Goal: Entertainment & Leisure: Consume media (video, audio)

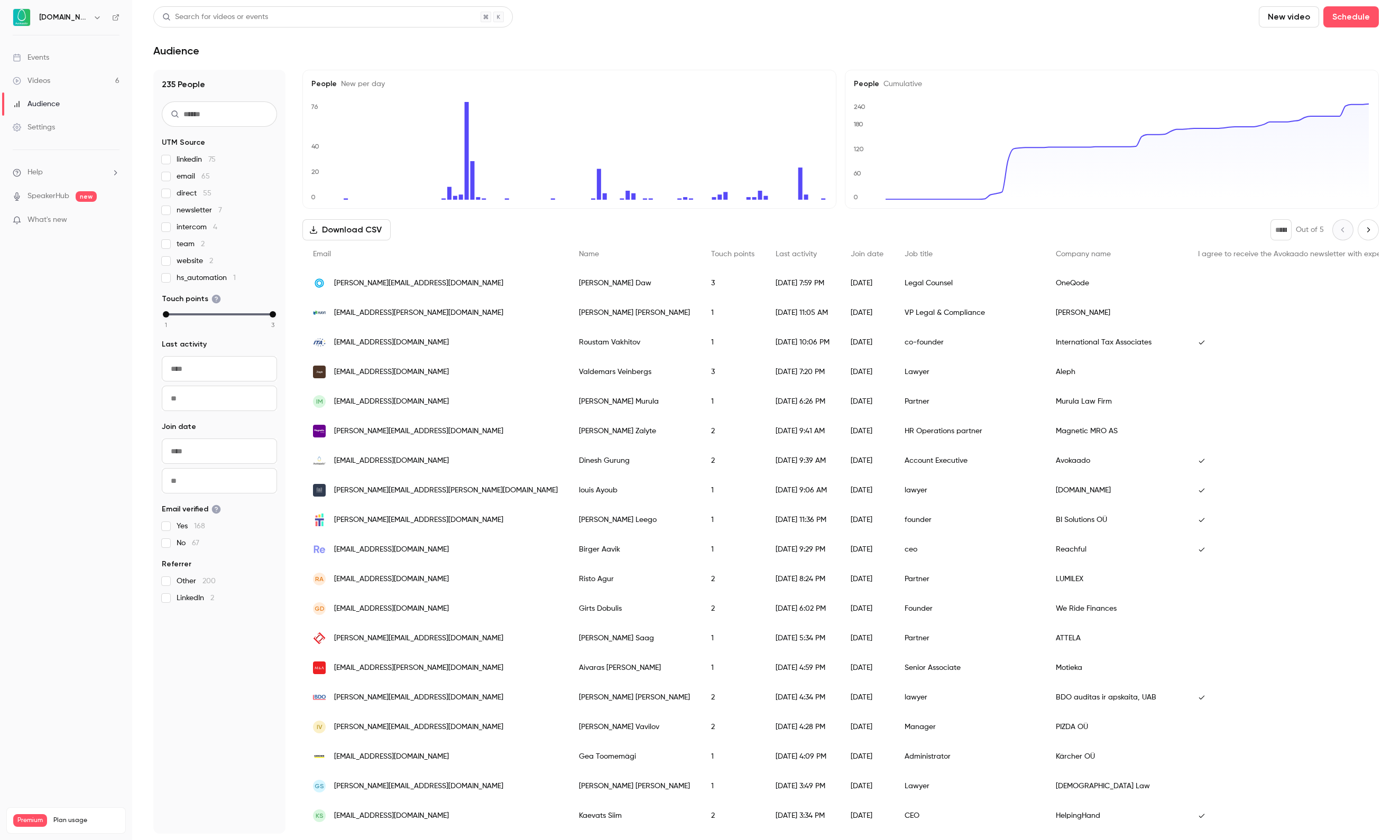
click at [31, 81] on div "Videos" at bounding box center [31, 81] width 37 height 11
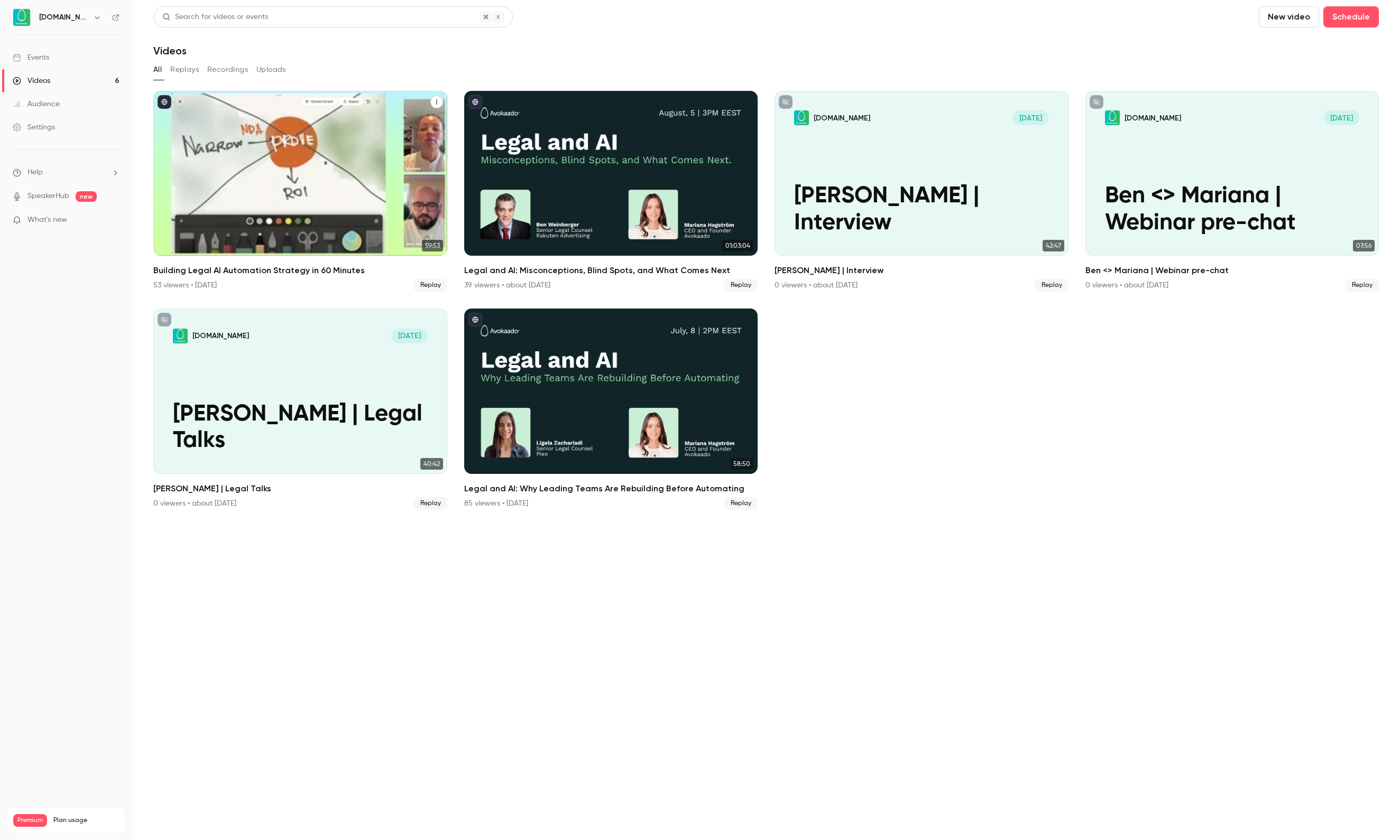
click at [298, 222] on div "Building Legal AI Automation Strategy in 60 Minutes" at bounding box center [300, 173] width 294 height 165
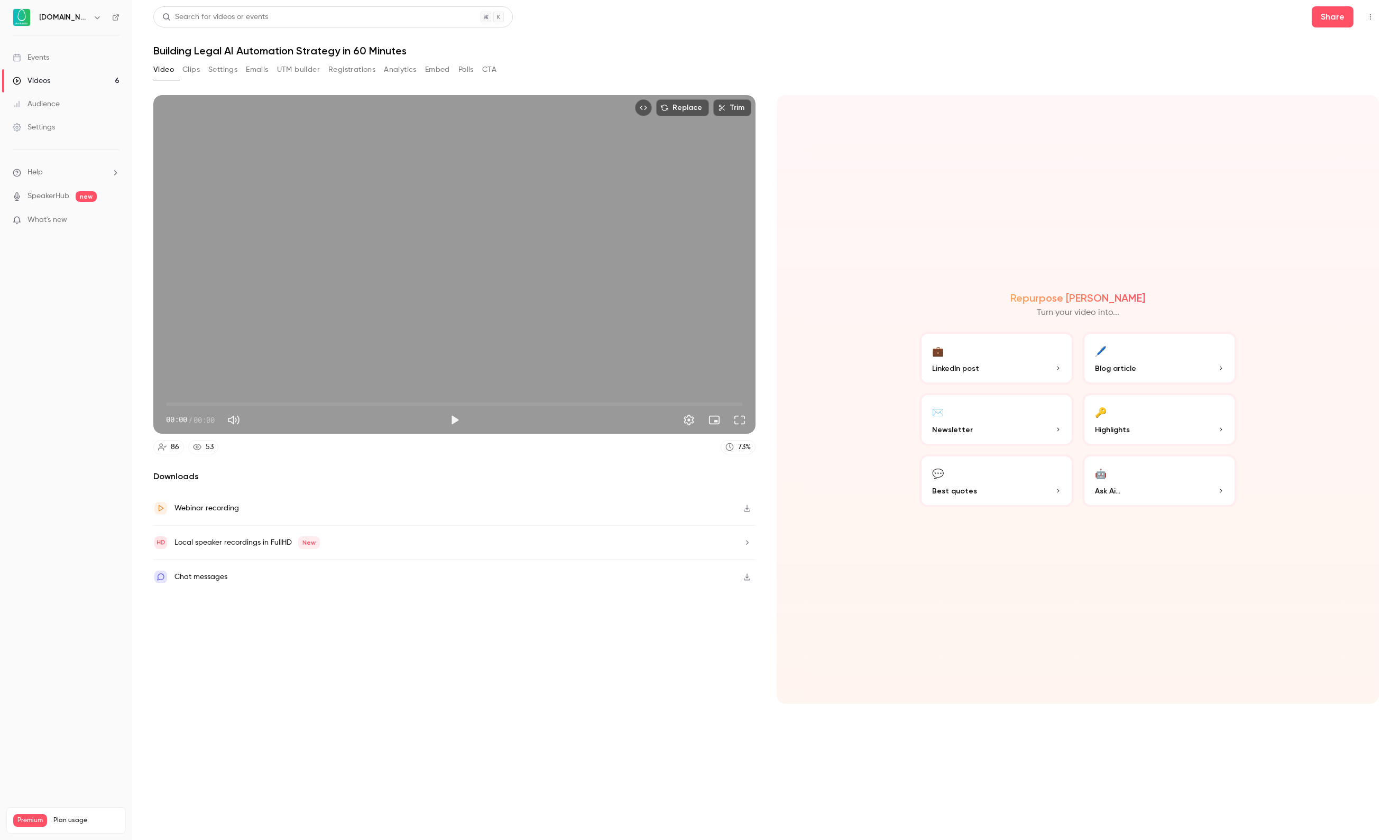
click at [376, 73] on button "Registrations" at bounding box center [352, 70] width 47 height 17
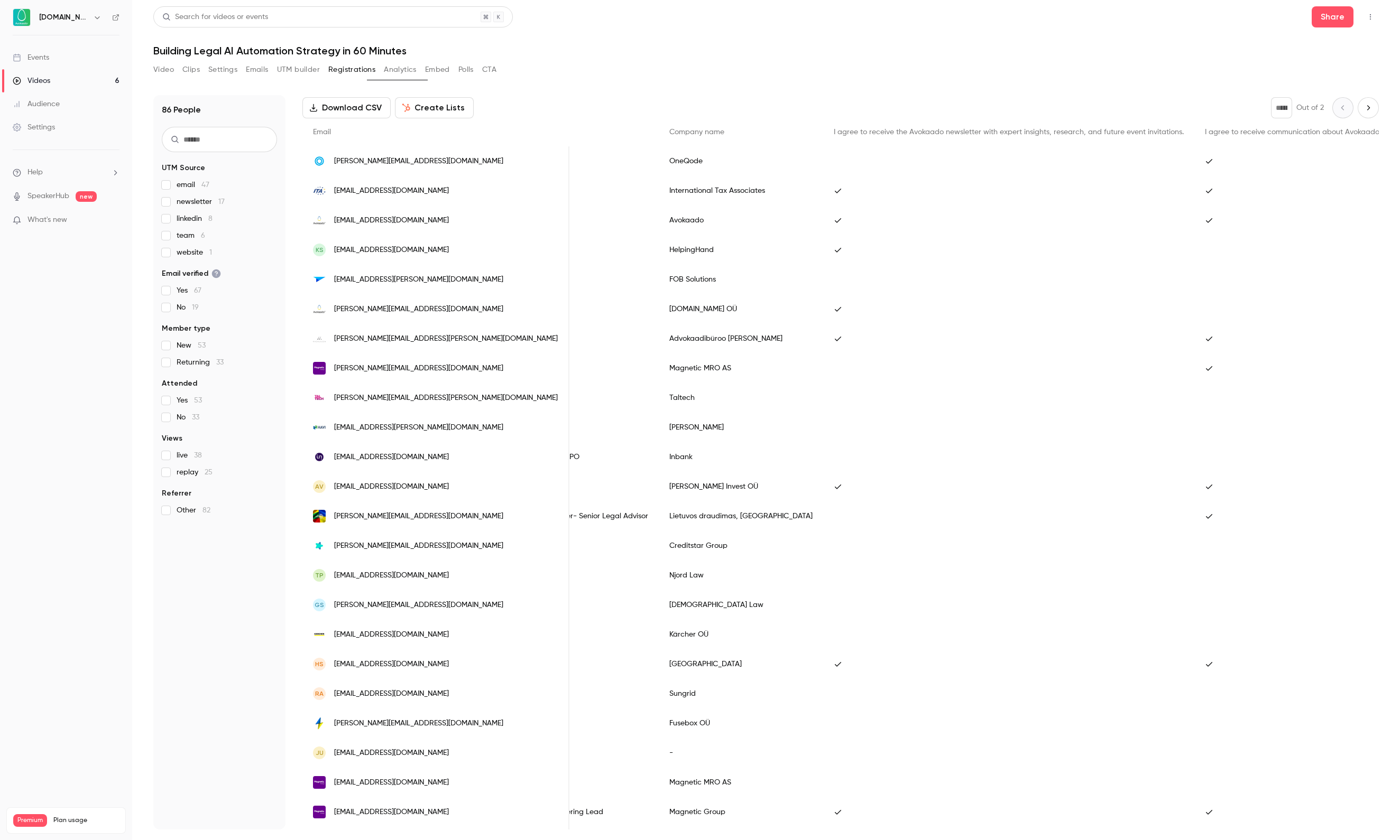
scroll to position [51, 0]
click at [60, 102] on div "Audience" at bounding box center [36, 104] width 47 height 11
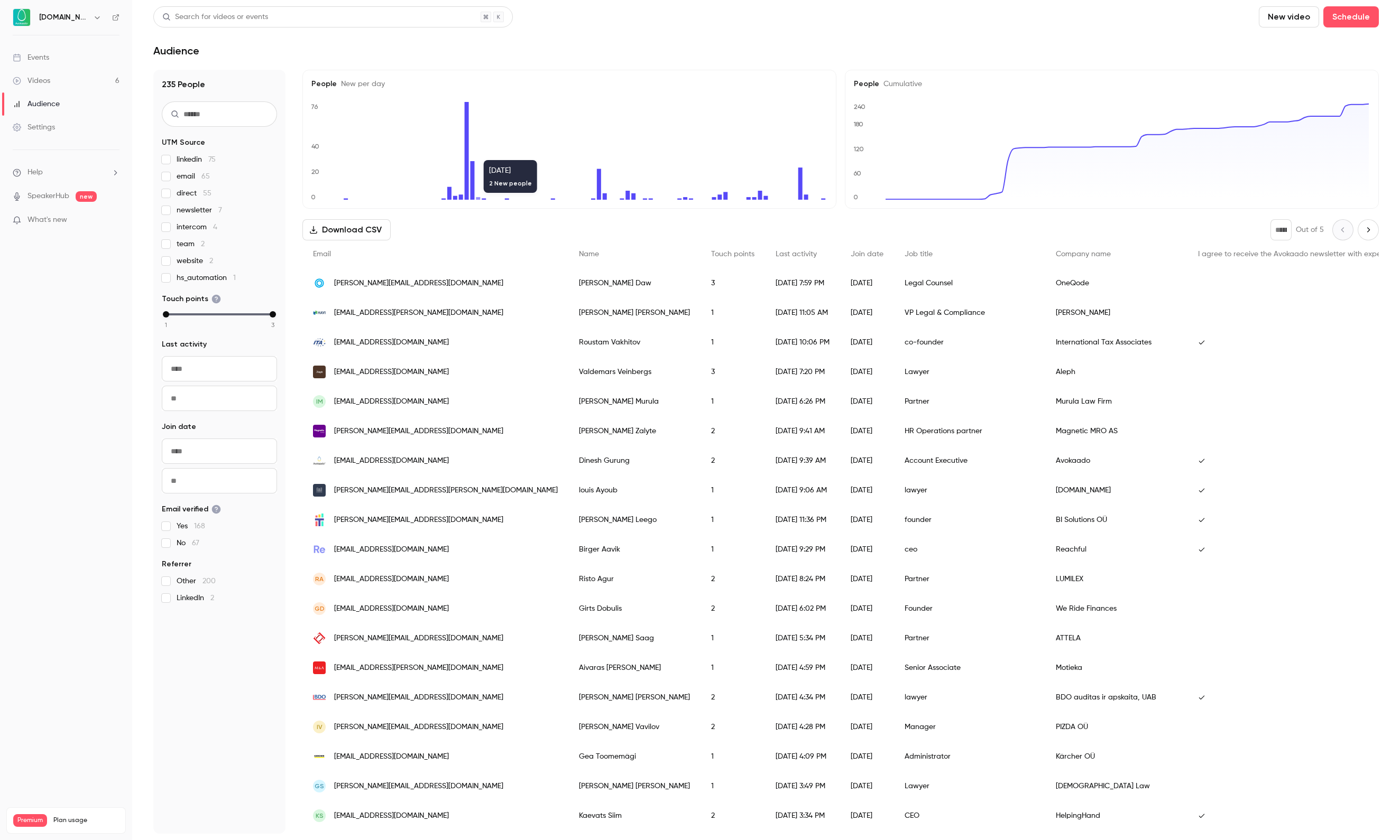
click at [1223, 2] on main "Search for videos or events New video Schedule Audience 235 People UTM Source l…" at bounding box center [766, 420] width 1268 height 840
click at [599, 6] on div "Search for videos or events New video Schedule" at bounding box center [765, 16] width 1225 height 21
